Goal: Task Accomplishment & Management: Use online tool/utility

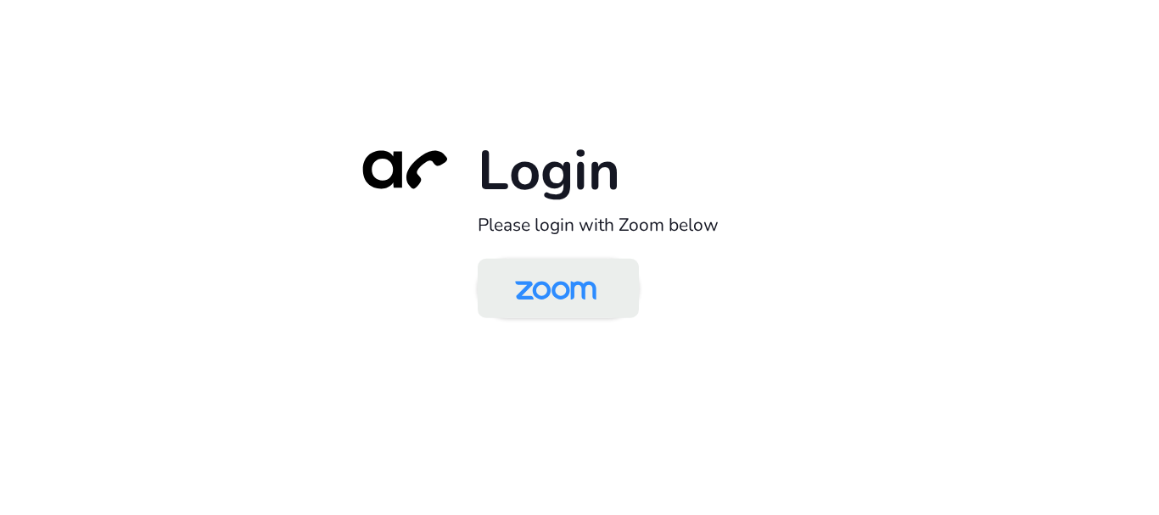
click at [537, 296] on img at bounding box center [555, 289] width 117 height 55
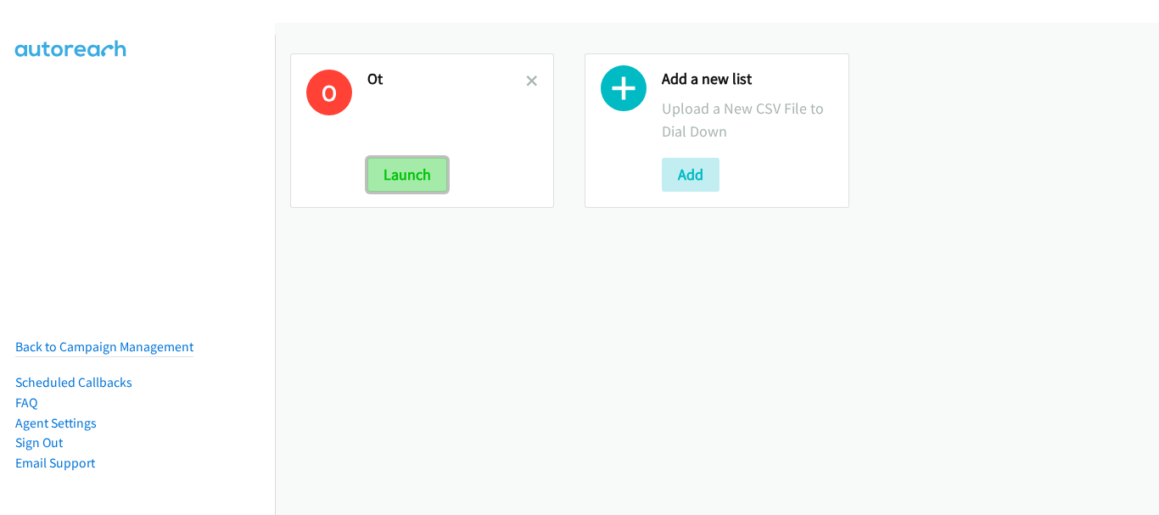
click at [394, 158] on button "Launch" at bounding box center [407, 175] width 80 height 34
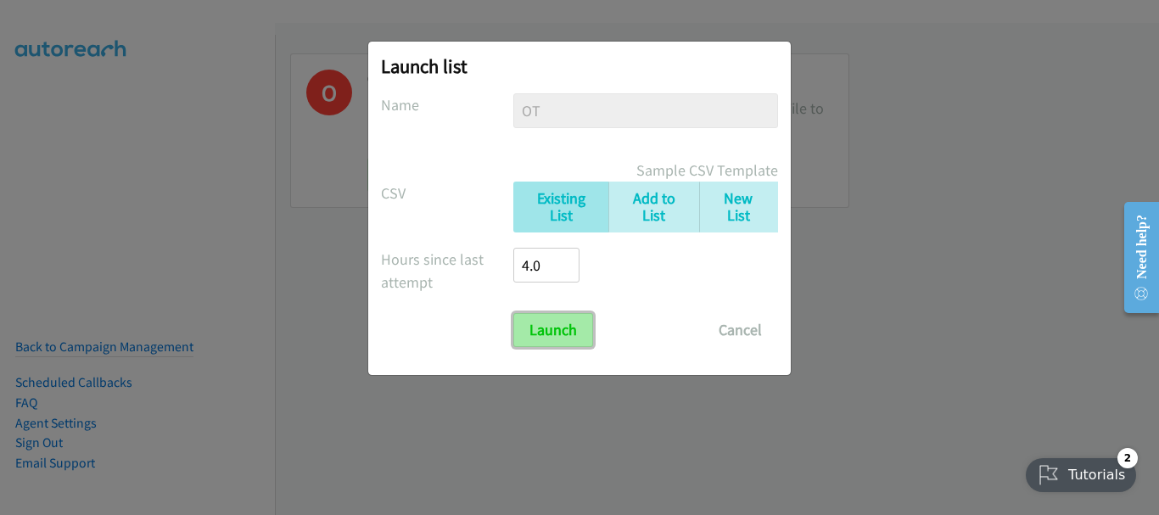
click at [555, 316] on input "Launch" at bounding box center [553, 330] width 80 height 34
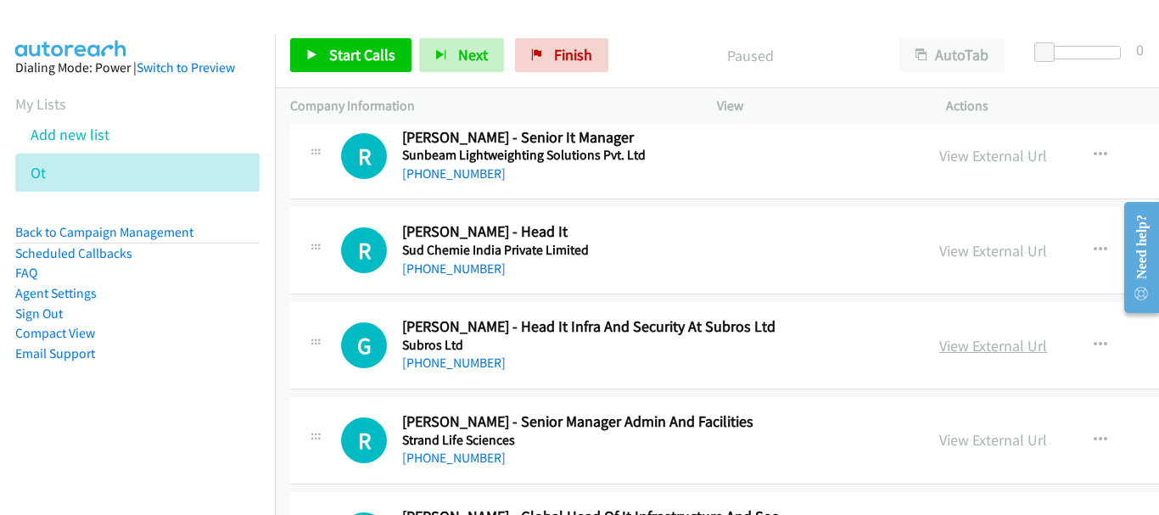
click at [939, 344] on link "View External Url" at bounding box center [993, 346] width 108 height 20
click at [462, 362] on link "[PHONE_NUMBER]" at bounding box center [454, 363] width 104 height 16
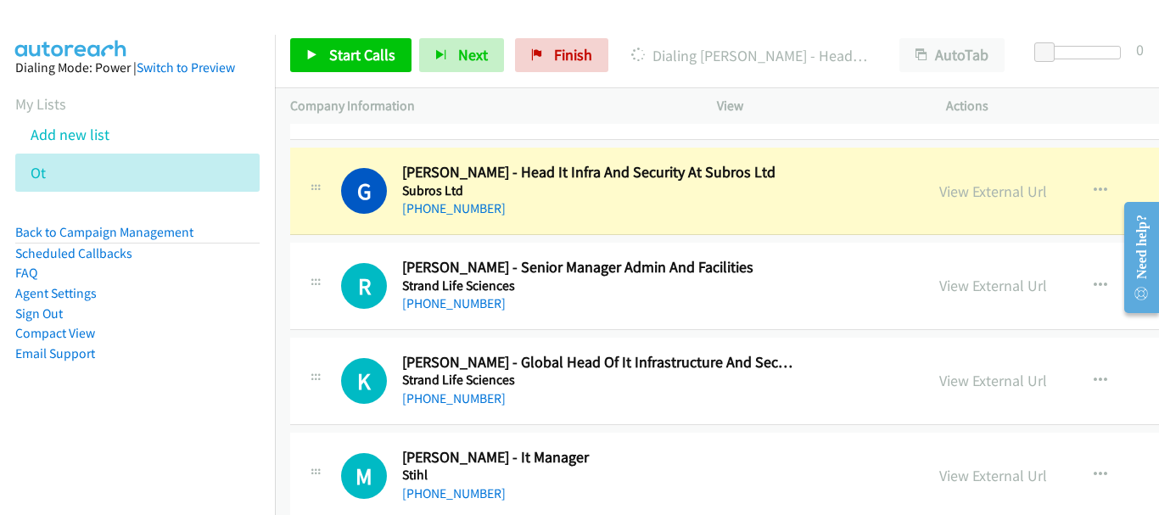
scroll to position [16365, 0]
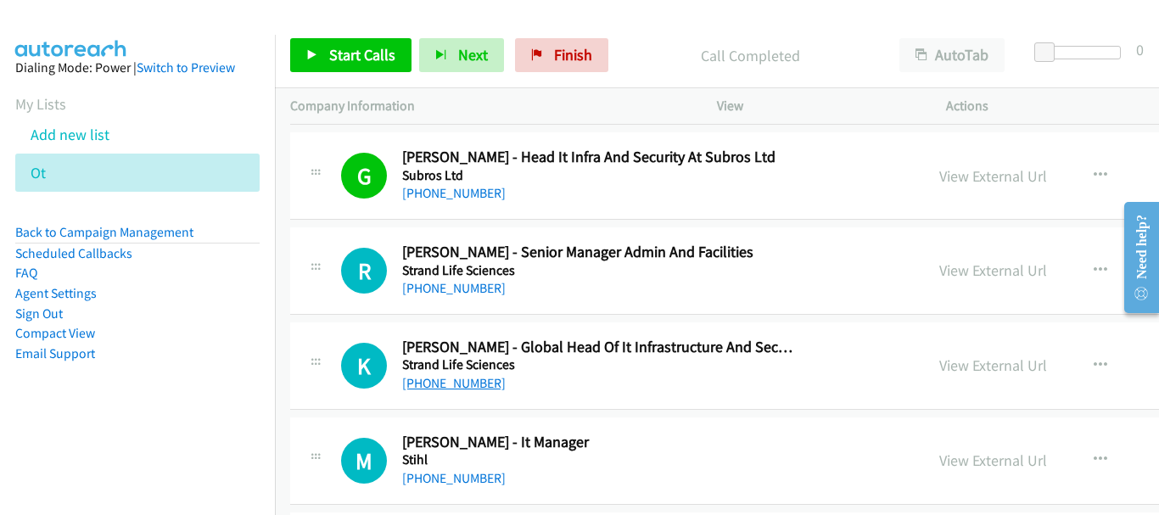
click at [481, 384] on link "[PHONE_NUMBER]" at bounding box center [454, 383] width 104 height 16
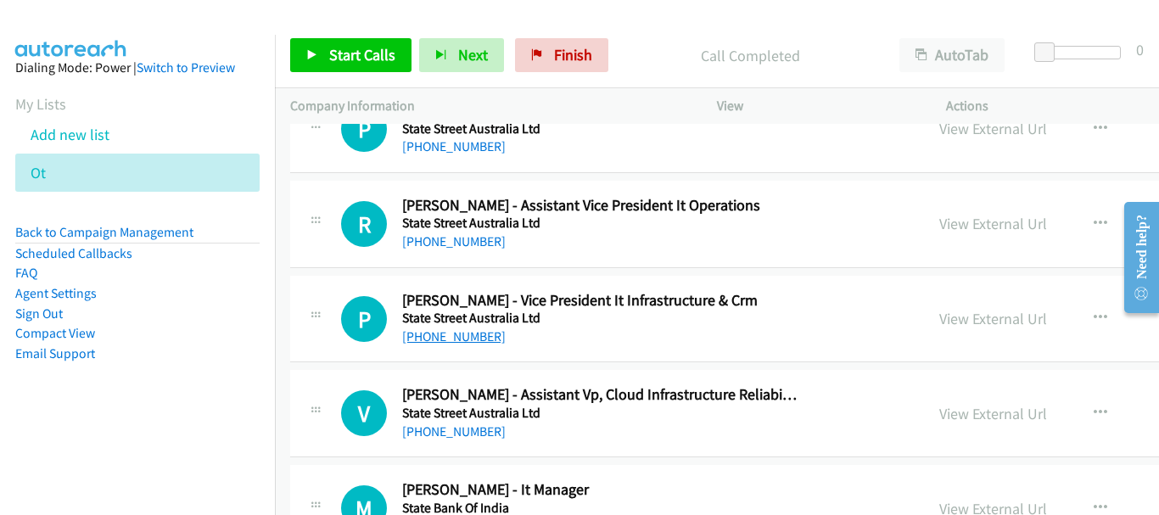
scroll to position [17468, 0]
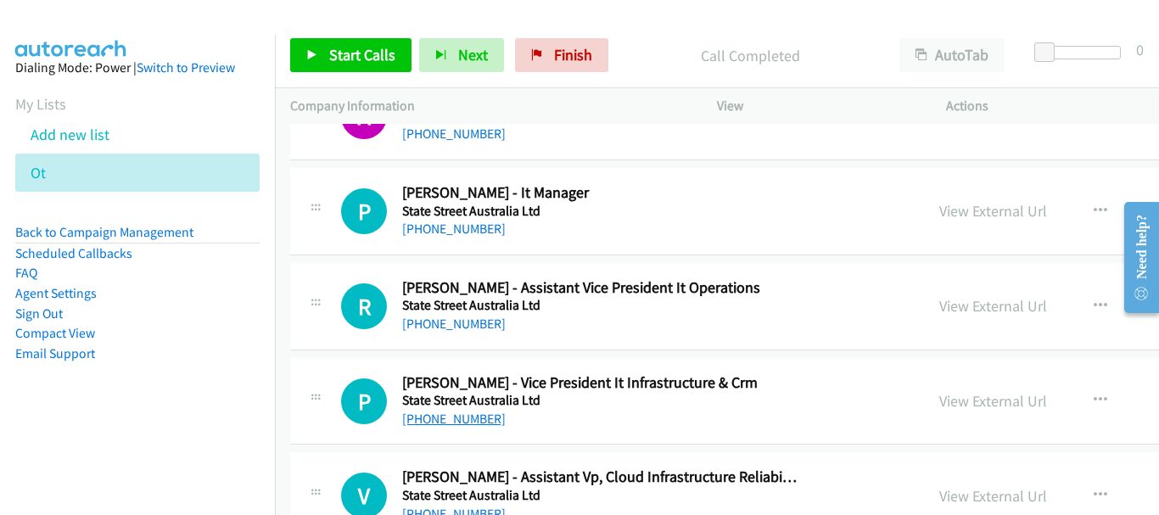
click at [471, 423] on link "[PHONE_NUMBER]" at bounding box center [454, 419] width 104 height 16
